Goal: Task Accomplishment & Management: Complete application form

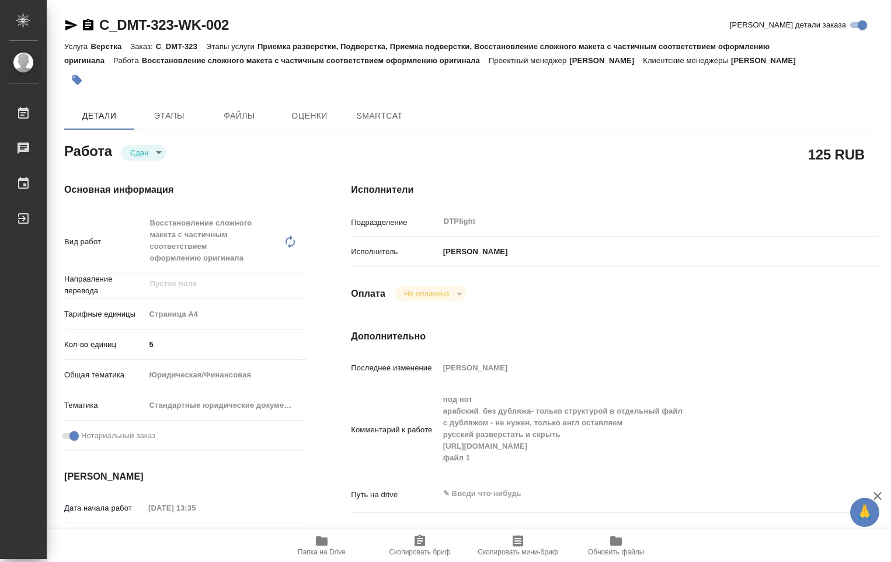
type textarea "x"
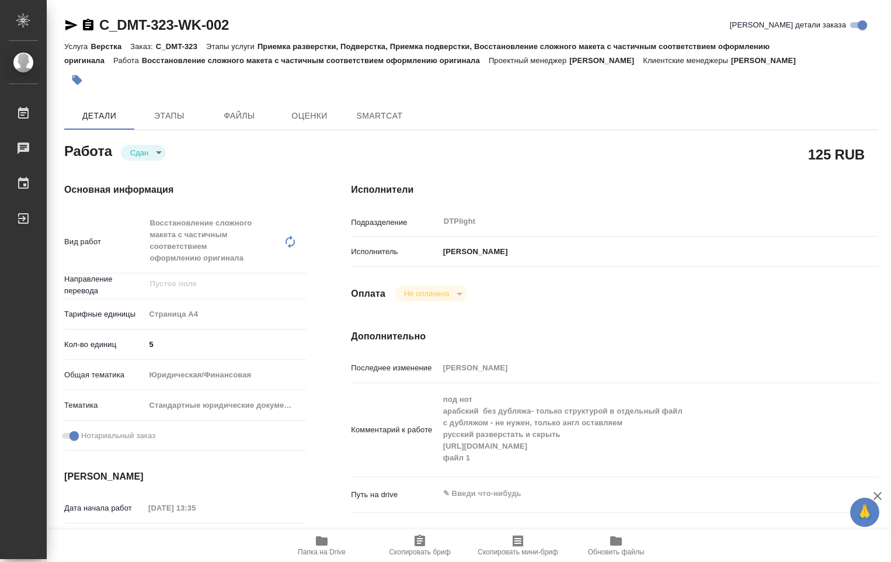
type textarea "x"
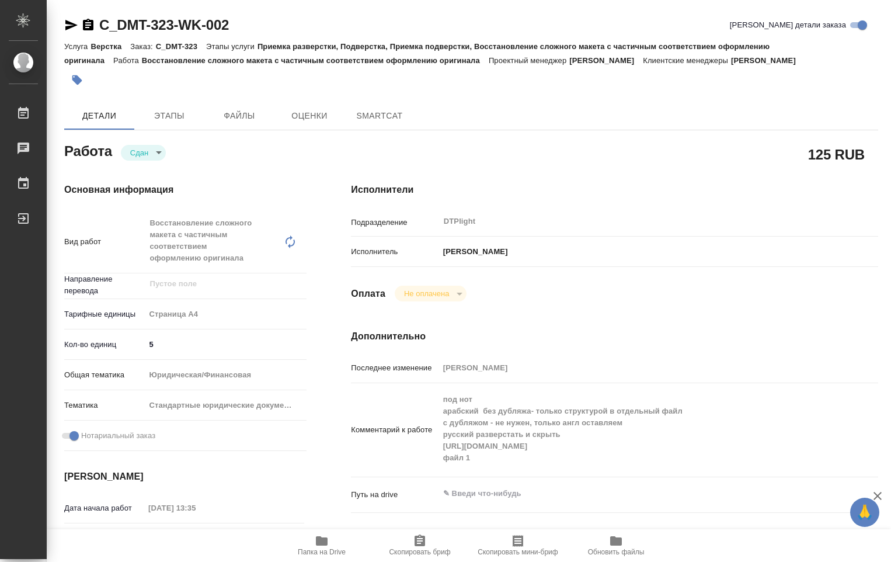
type textarea "x"
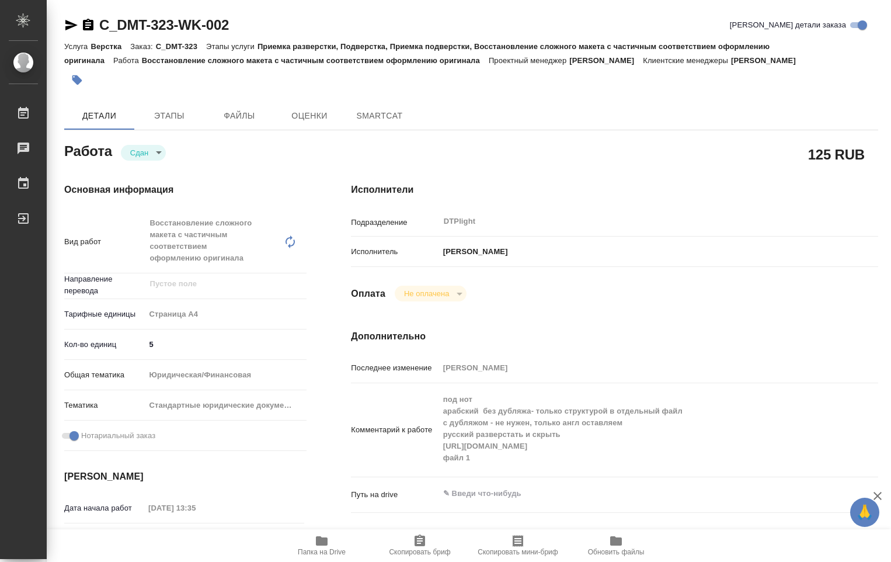
type textarea "x"
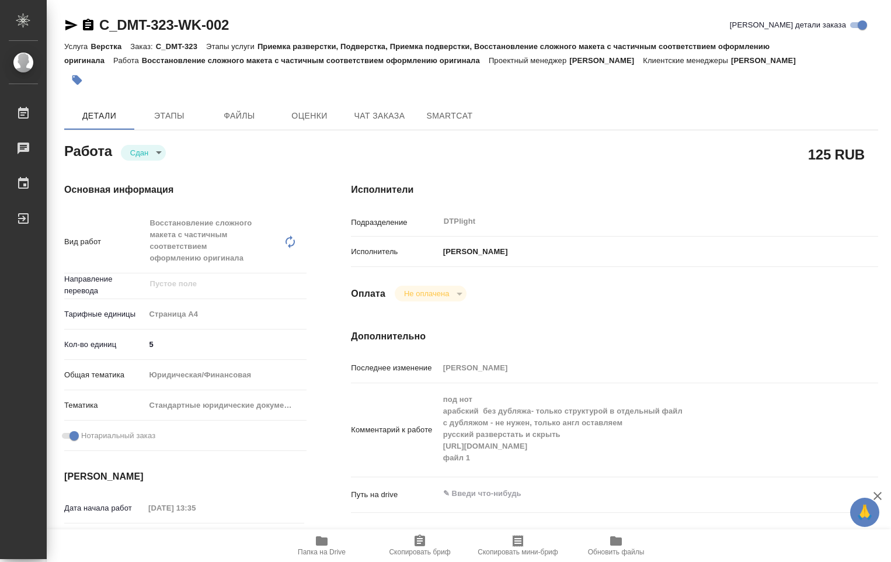
type textarea "x"
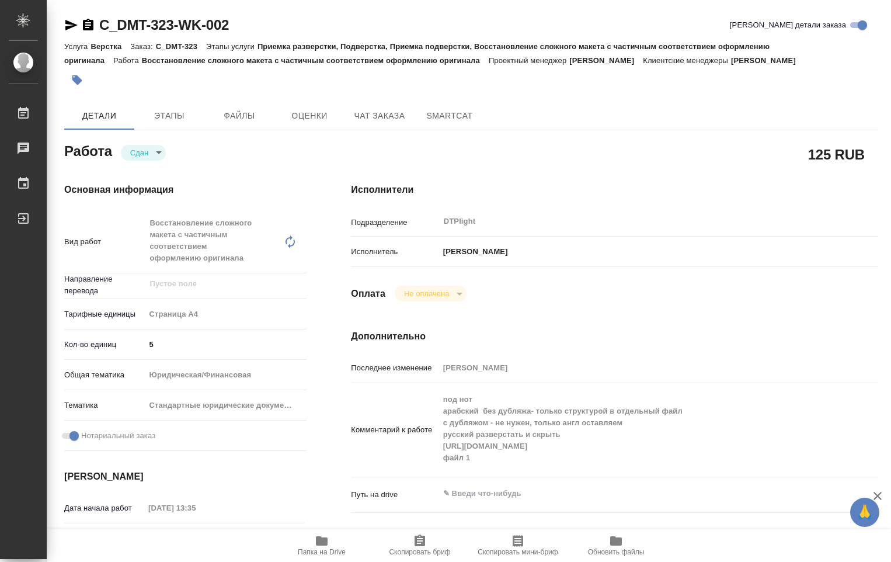
type textarea "x"
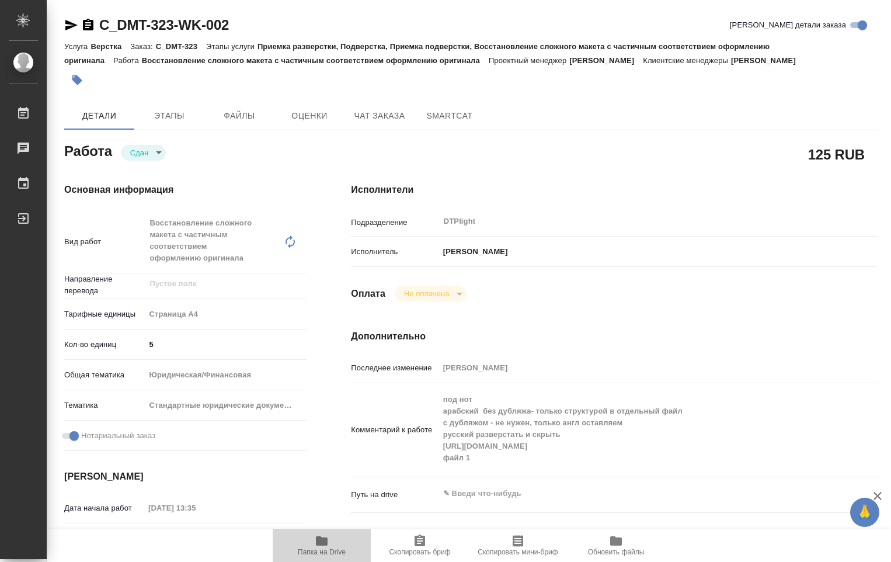
click at [321, 542] on icon "button" at bounding box center [322, 540] width 12 height 9
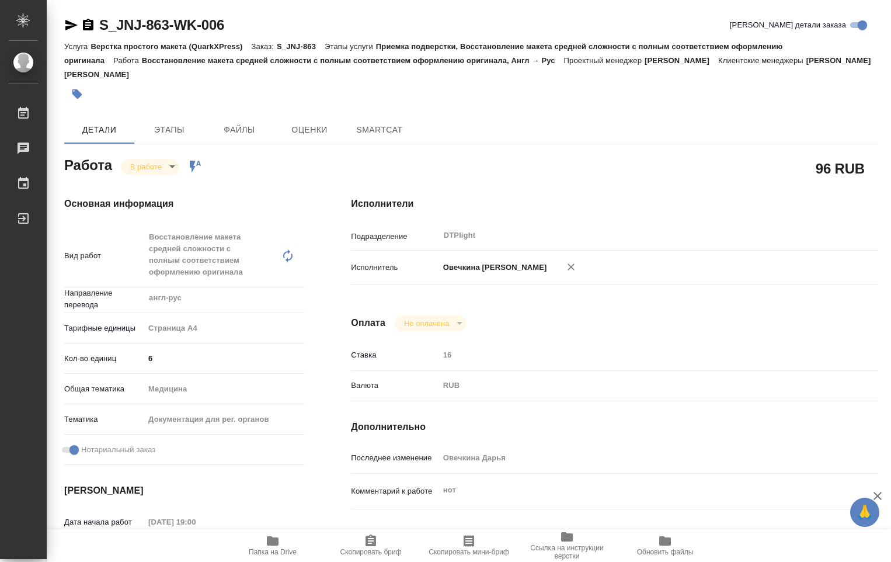
type textarea "x"
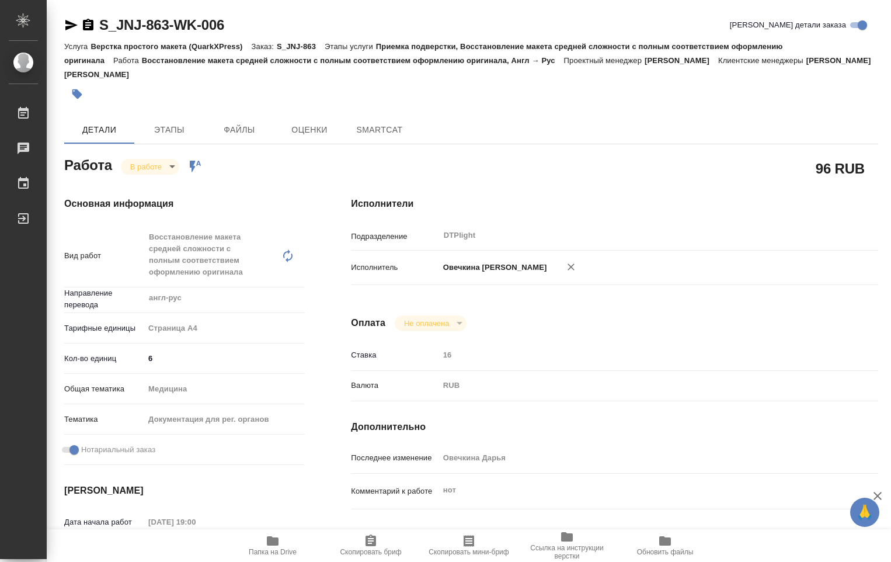
type textarea "x"
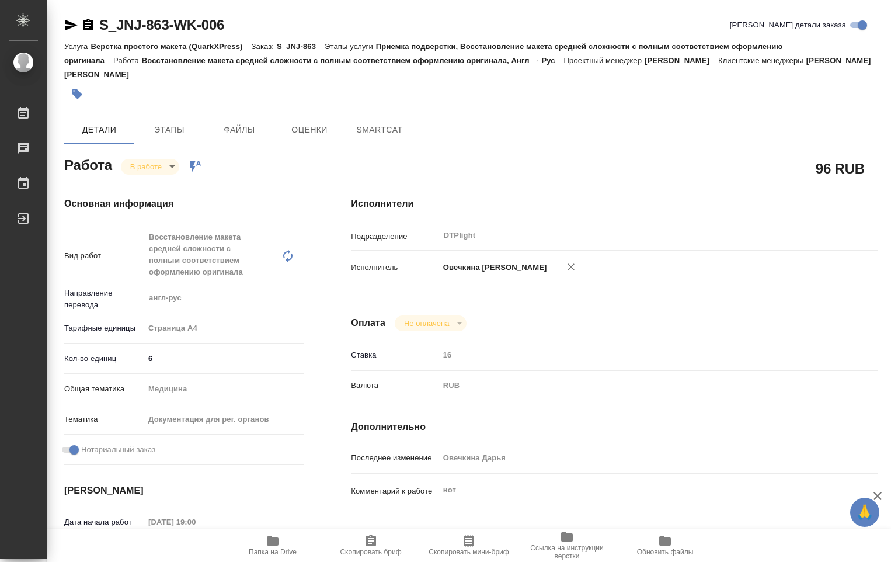
type textarea "x"
